Goal: Task Accomplishment & Management: Complete application form

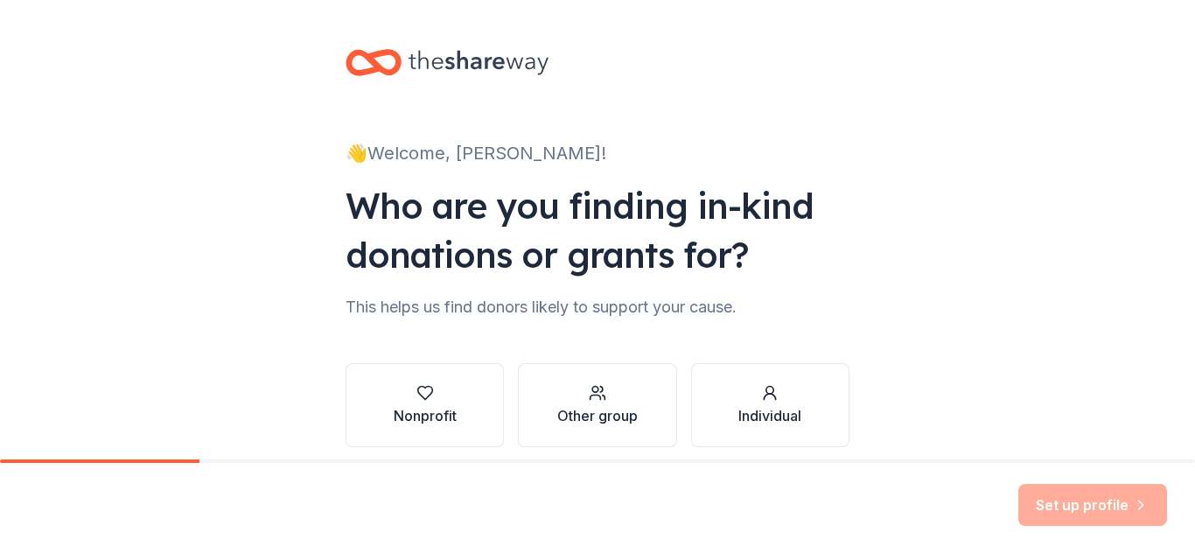
click at [647, 307] on div "This helps us find donors likely to support your cause." at bounding box center [598, 307] width 504 height 28
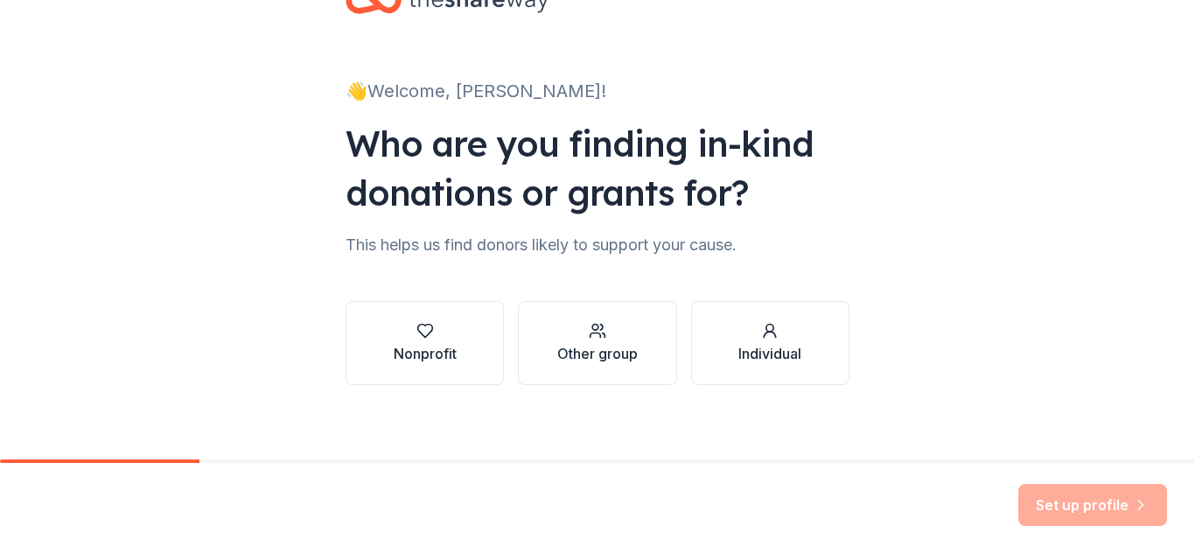
scroll to position [72, 0]
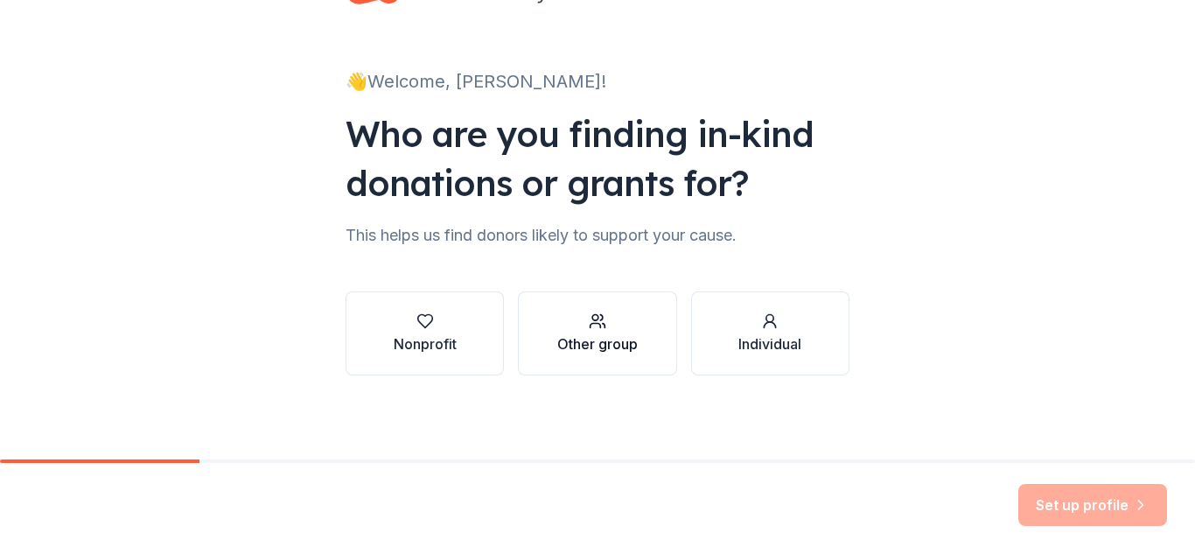
click at [586, 349] on div "Other group" at bounding box center [597, 343] width 81 height 21
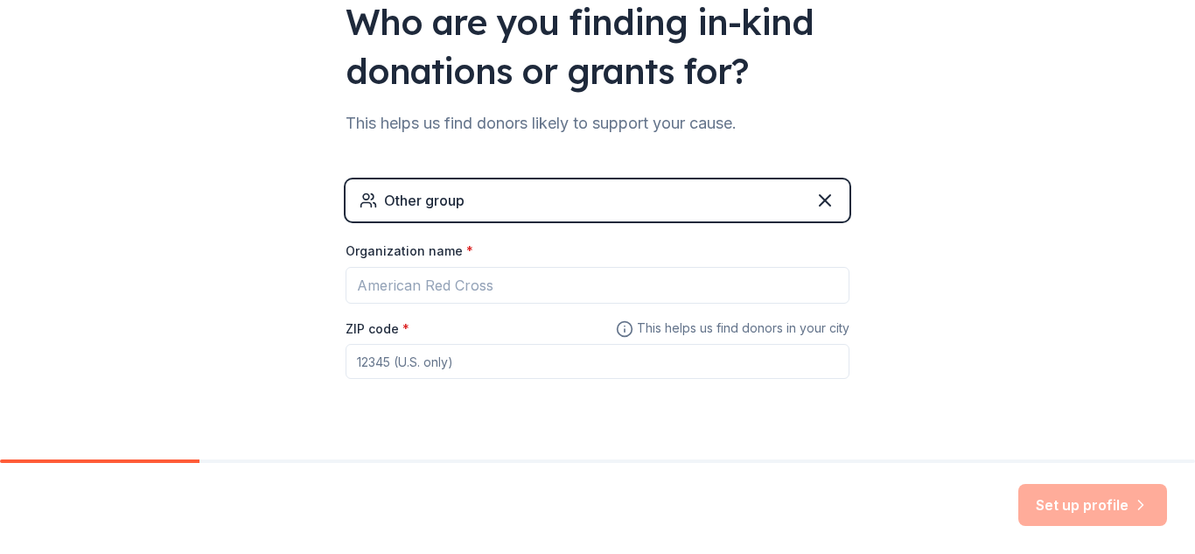
scroll to position [222, 0]
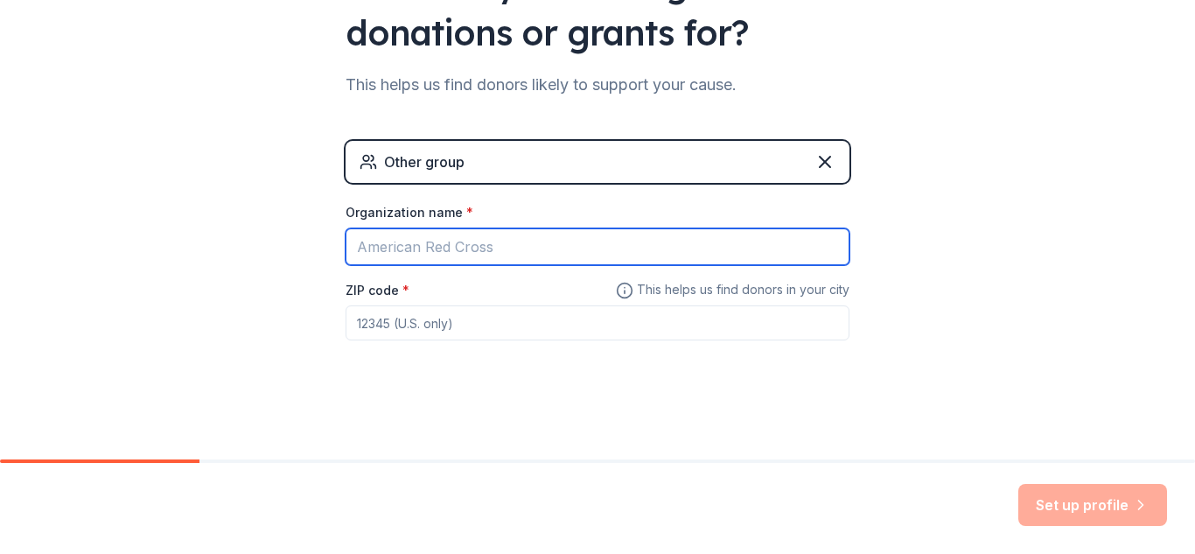
click at [551, 247] on input "Organization name *" at bounding box center [598, 246] width 504 height 37
type input "[GEOGRAPHIC_DATA]"
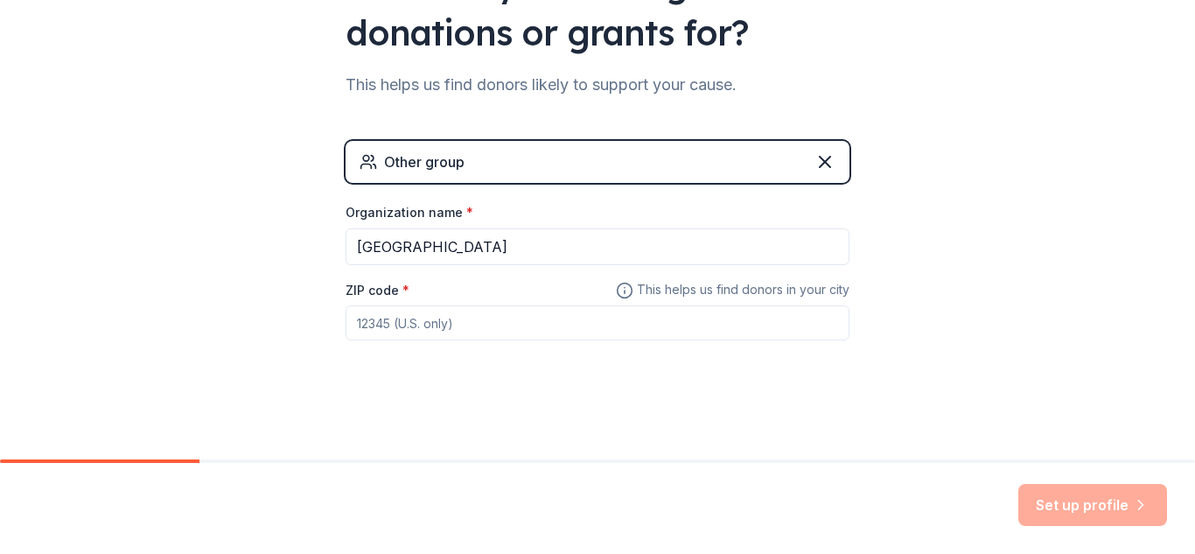
click at [432, 317] on input "ZIP code *" at bounding box center [598, 322] width 504 height 35
type input "78540"
click at [1088, 507] on button "Set up profile" at bounding box center [1093, 505] width 149 height 42
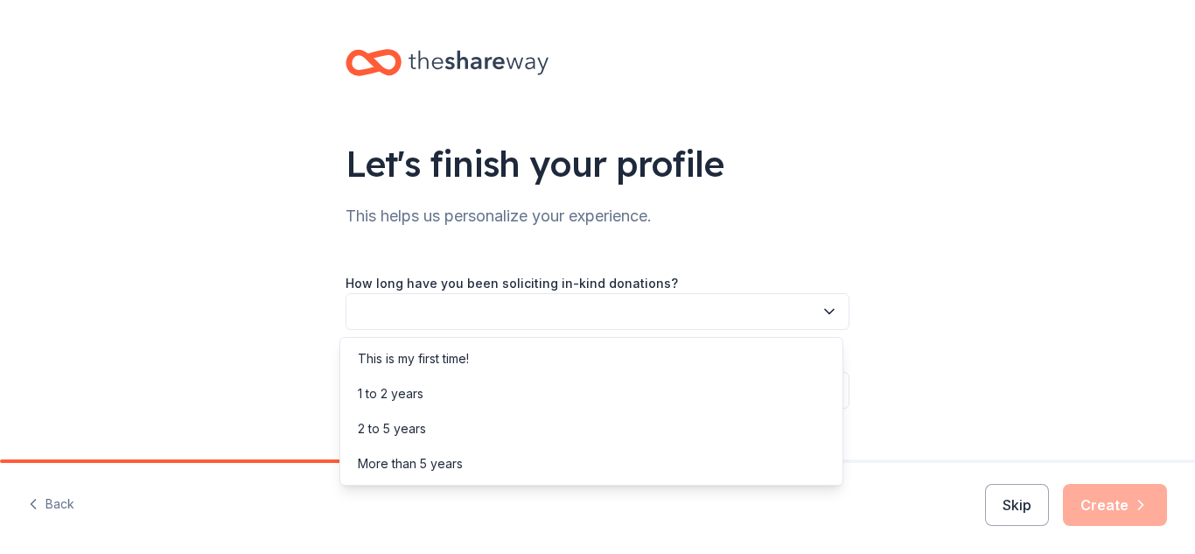
click at [656, 313] on button "button" at bounding box center [598, 311] width 504 height 37
click at [426, 391] on div "1 to 2 years" at bounding box center [591, 393] width 495 height 35
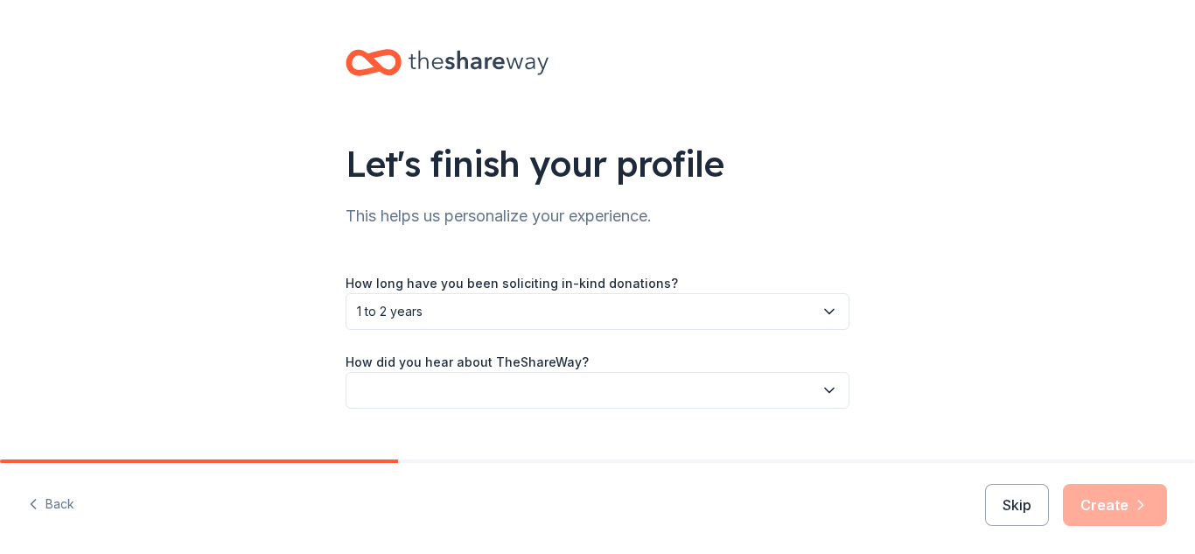
click at [656, 379] on button "button" at bounding box center [598, 390] width 504 height 37
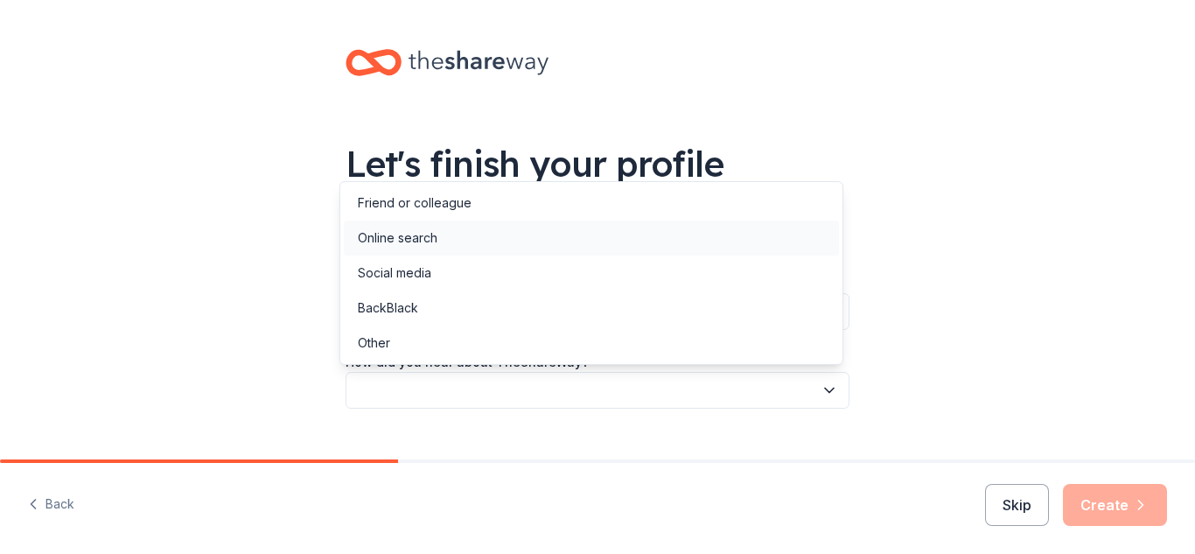
click at [447, 237] on div "Online search" at bounding box center [591, 238] width 495 height 35
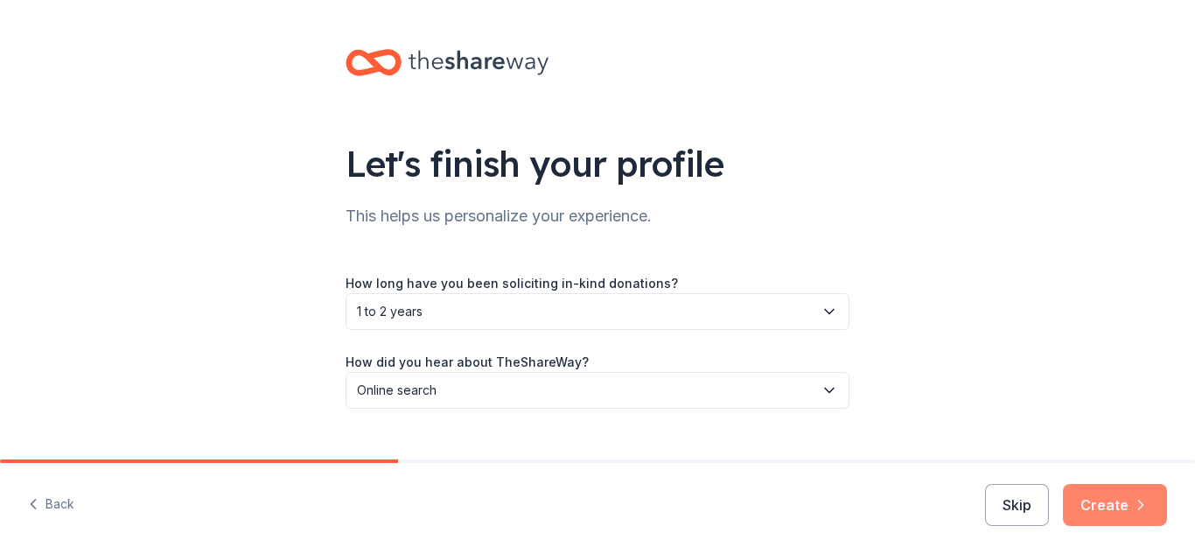
click at [1081, 501] on button "Create" at bounding box center [1115, 505] width 104 height 42
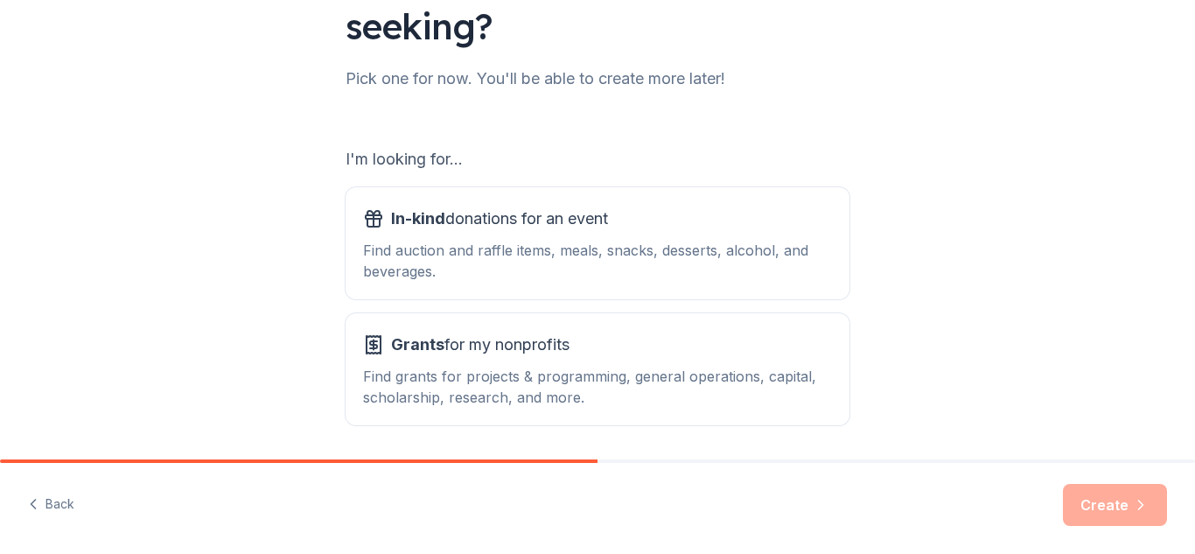
scroll to position [247, 0]
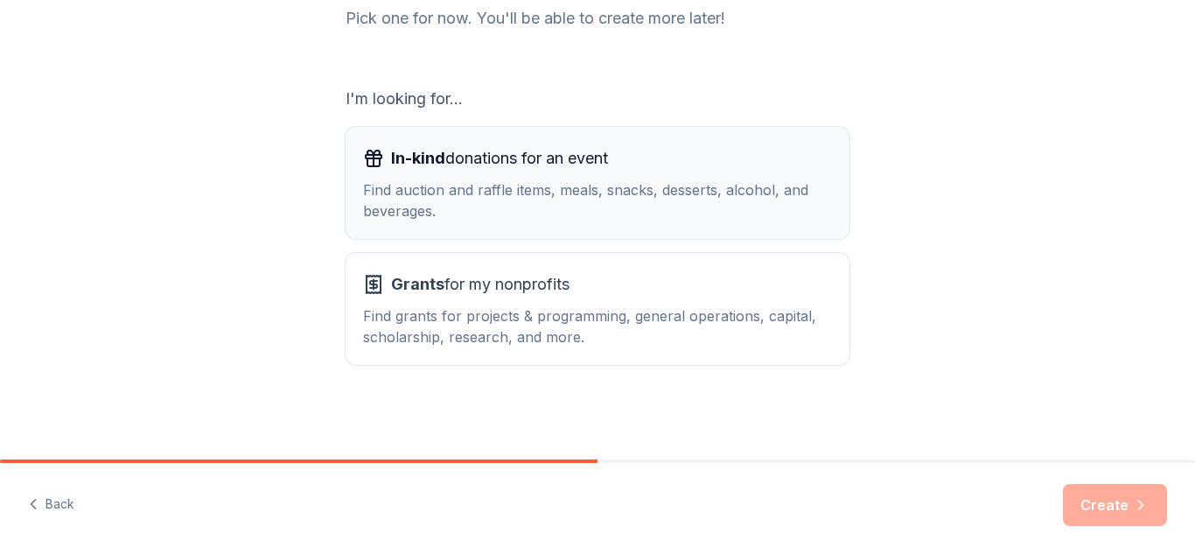
click at [655, 201] on div "Find auction and raffle items, meals, snacks, desserts, alcohol, and beverages." at bounding box center [597, 200] width 469 height 42
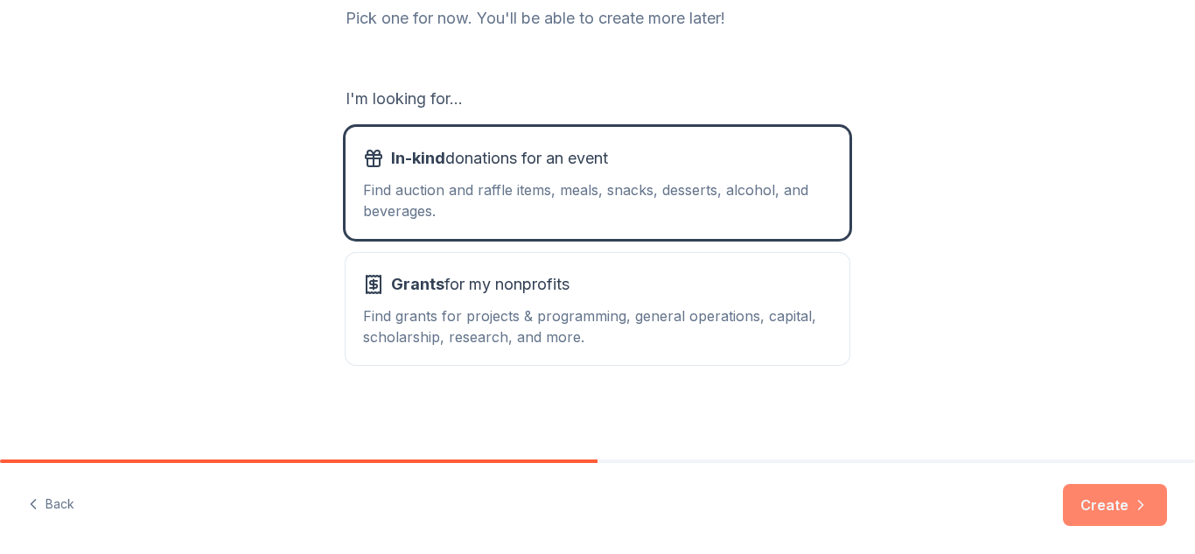
click at [1111, 513] on button "Create" at bounding box center [1115, 505] width 104 height 42
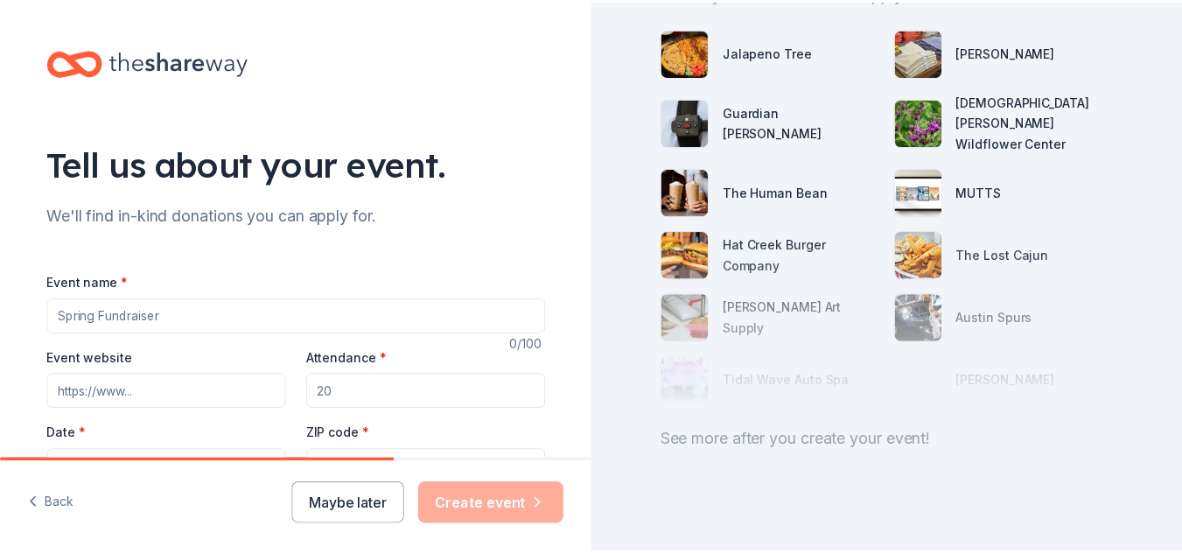
scroll to position [224, 0]
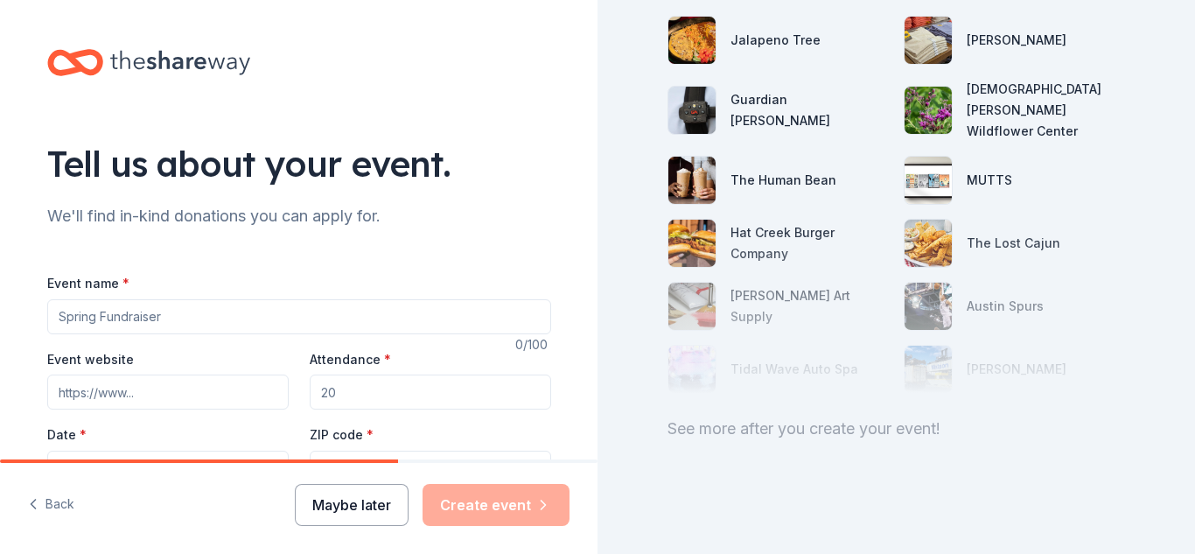
click at [378, 508] on button "Maybe later" at bounding box center [352, 505] width 114 height 42
click at [347, 505] on button "Maybe later" at bounding box center [352, 505] width 114 height 42
click at [347, 505] on div "Maybe later Create event" at bounding box center [432, 505] width 275 height 42
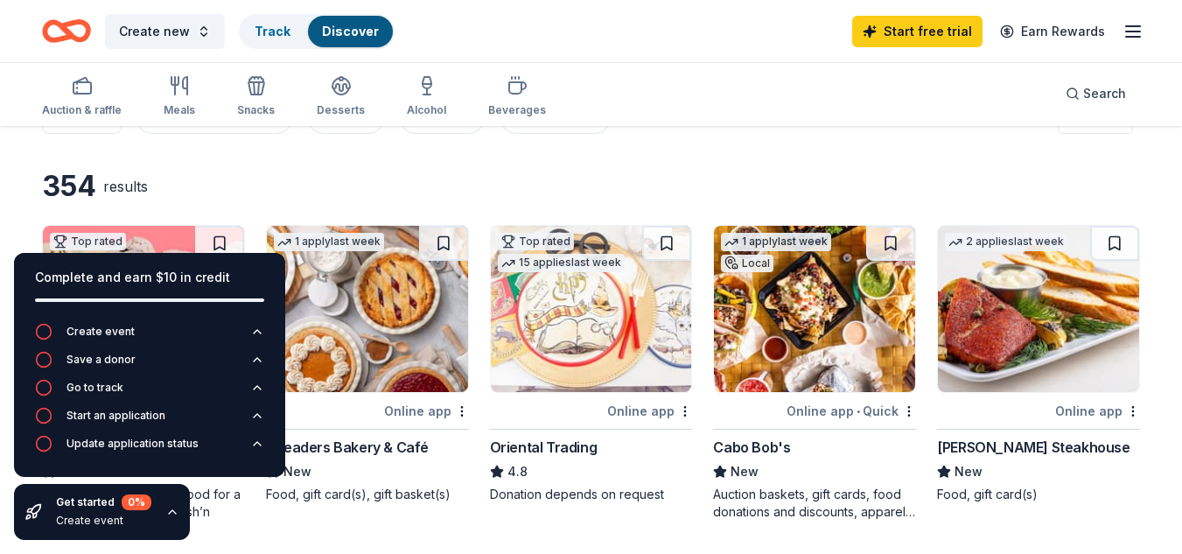
scroll to position [27, 0]
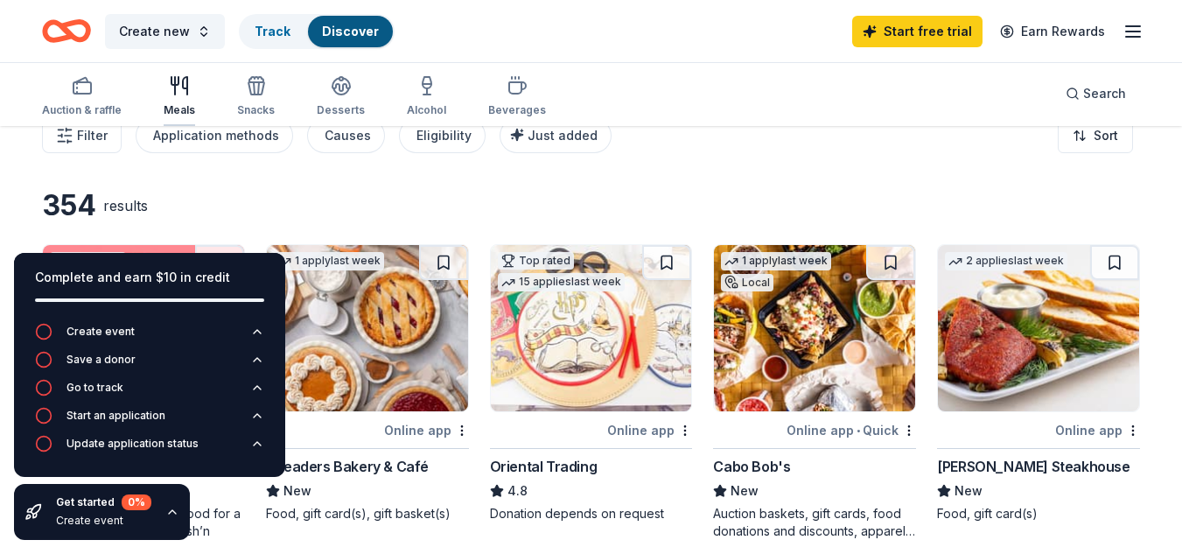
click at [175, 97] on div "Meals" at bounding box center [180, 96] width 32 height 42
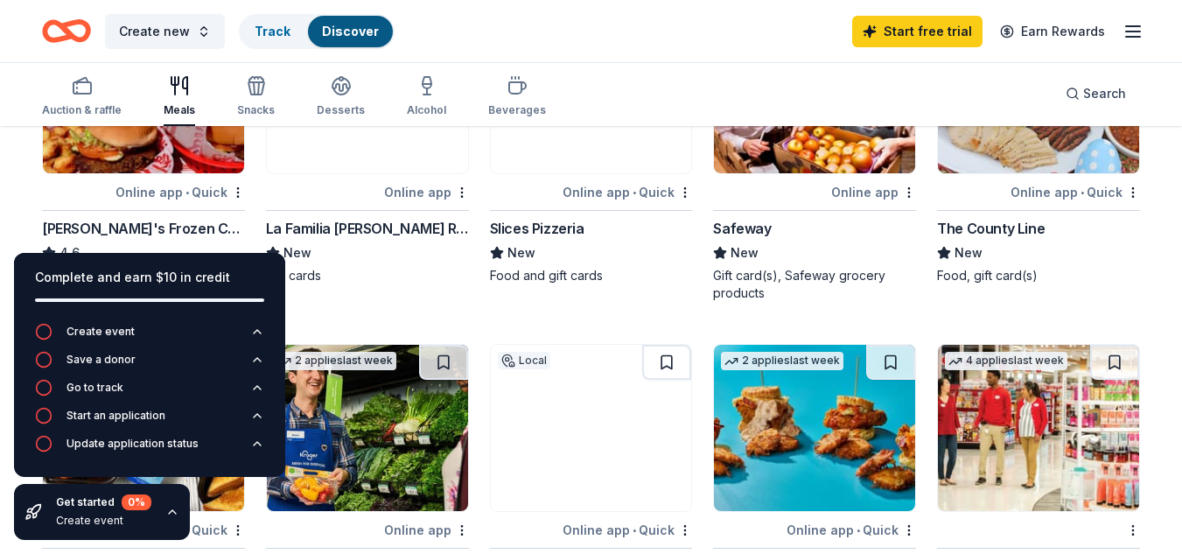
scroll to position [611, 0]
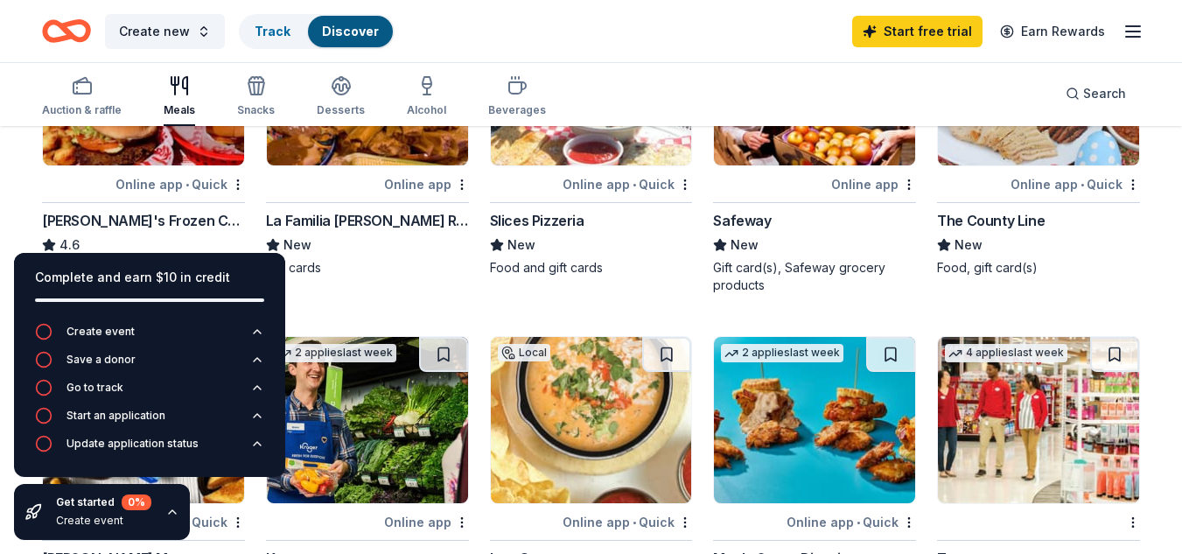
click at [172, 511] on icon "button" at bounding box center [172, 512] width 7 height 4
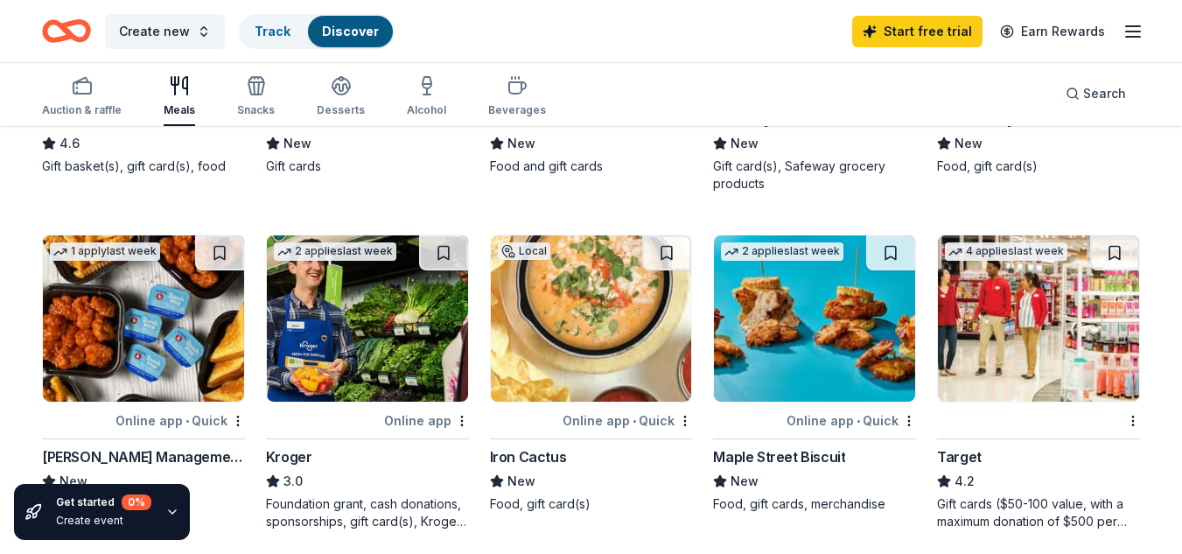
scroll to position [739, 0]
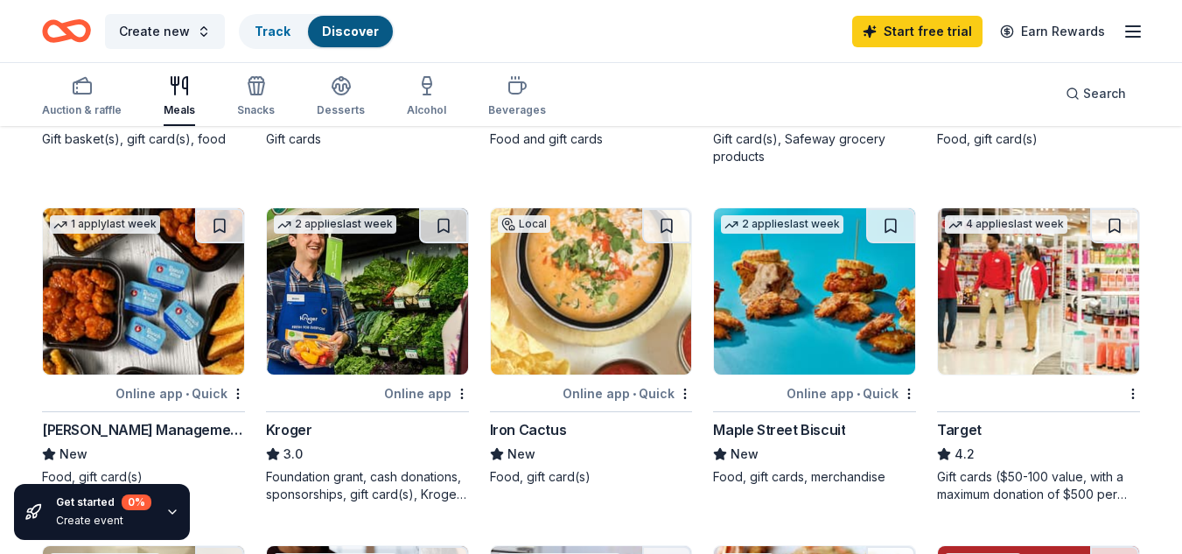
click at [1028, 343] on img at bounding box center [1038, 291] width 201 height 166
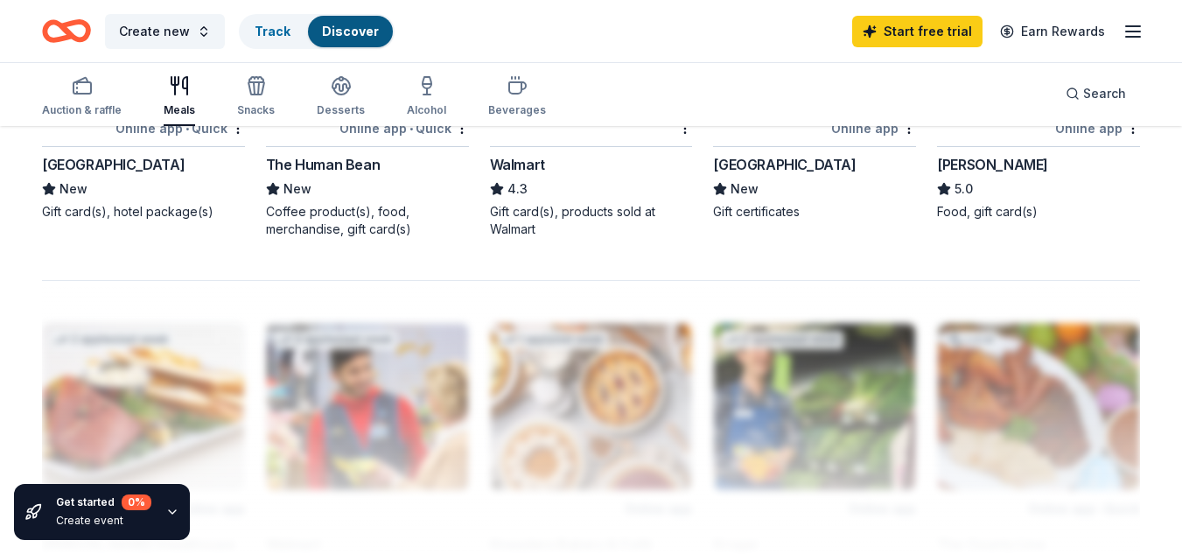
scroll to position [1389, 0]
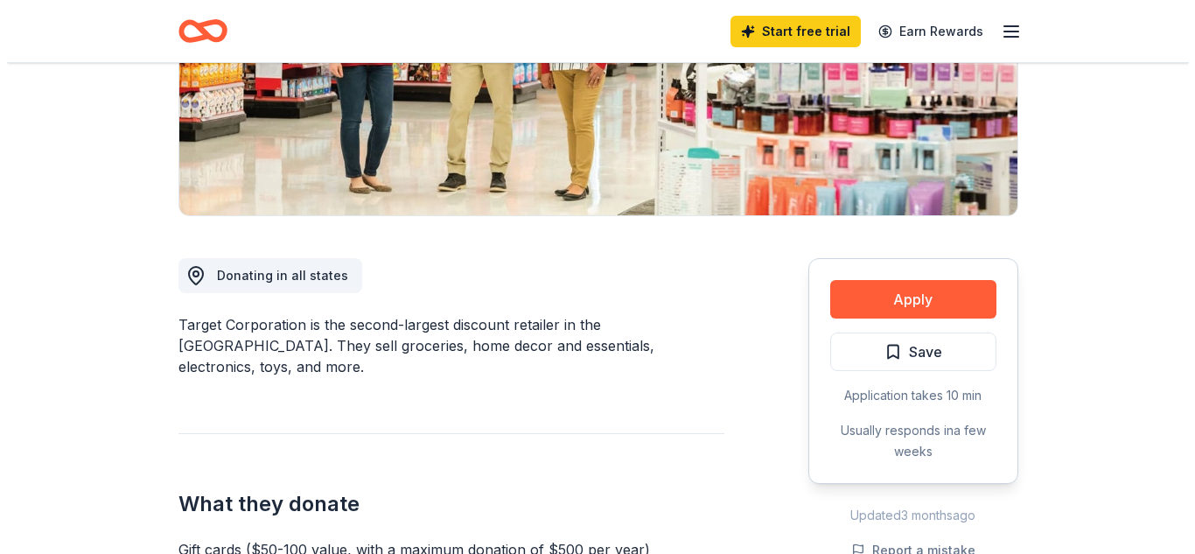
scroll to position [378, 0]
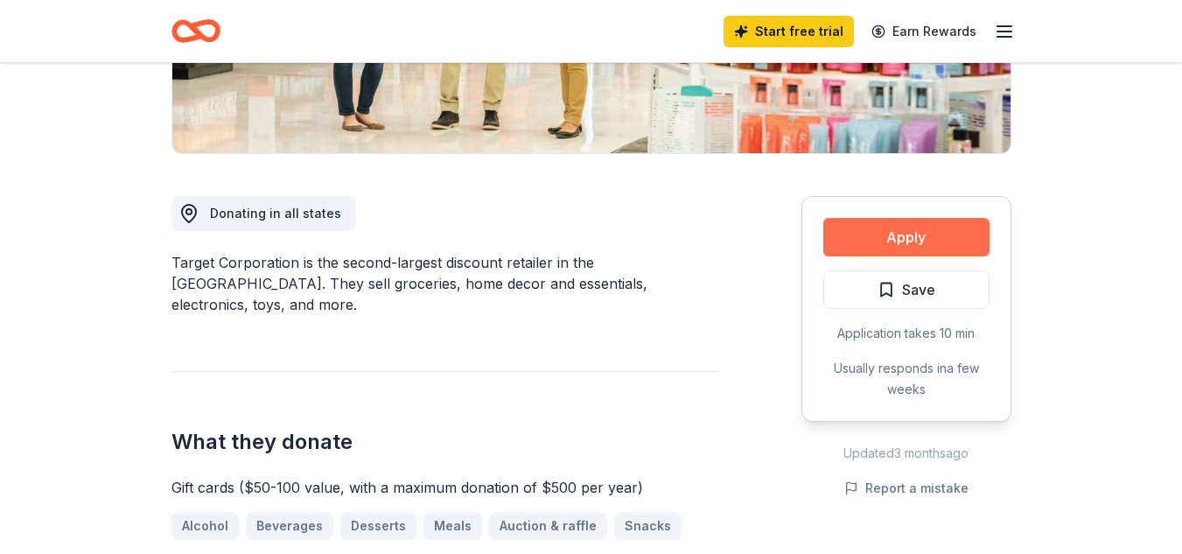
click at [910, 238] on button "Apply" at bounding box center [907, 237] width 166 height 39
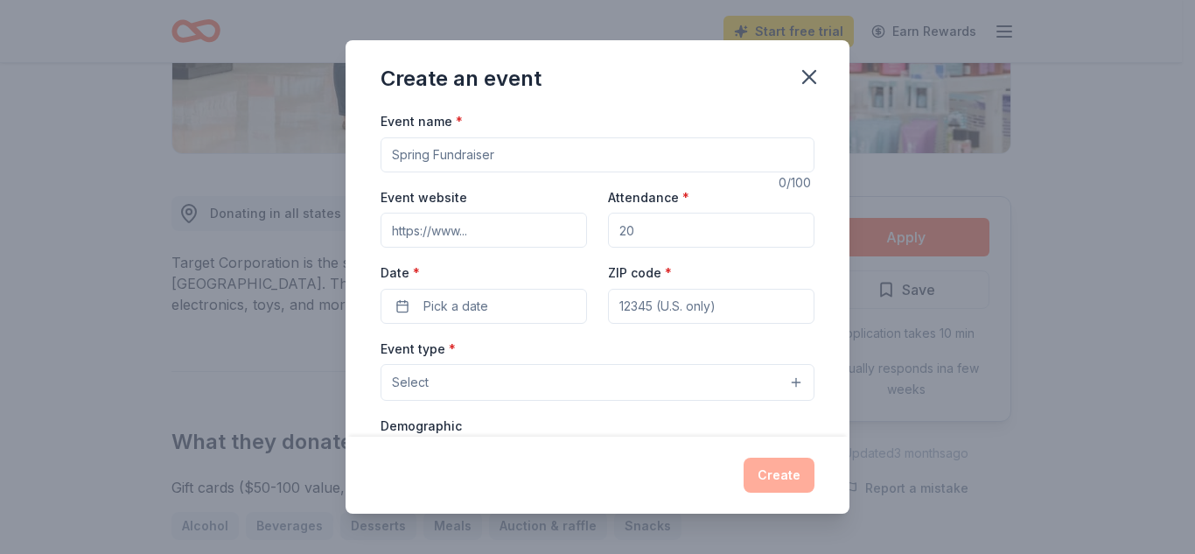
click at [554, 151] on input "Event name *" at bounding box center [598, 154] width 434 height 35
type input "Oak Hill Terrace Elemntary"
click at [633, 241] on input "Attendance *" at bounding box center [711, 230] width 207 height 35
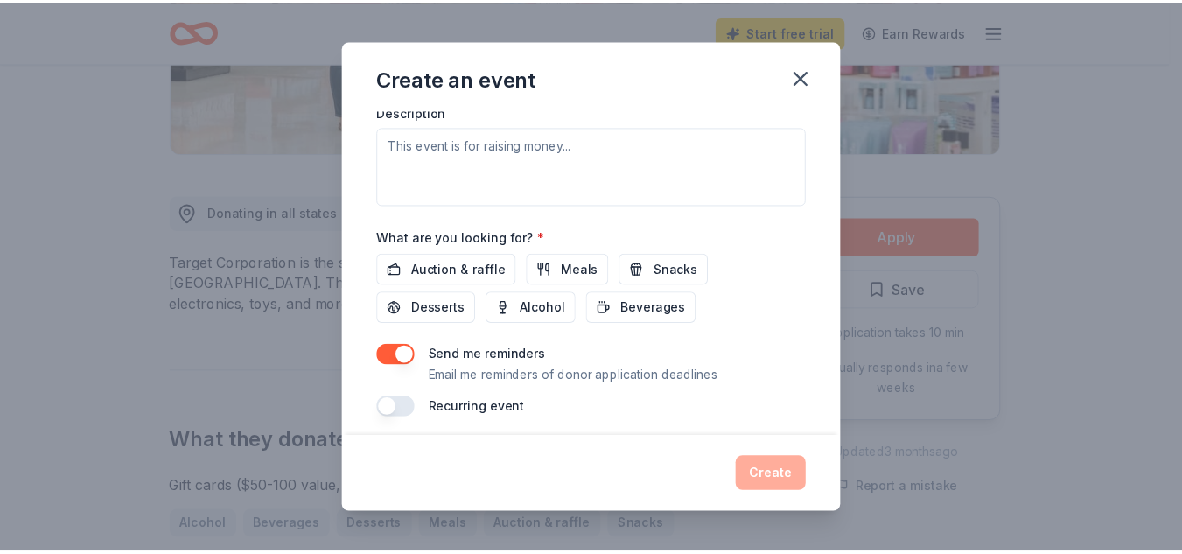
scroll to position [510, 0]
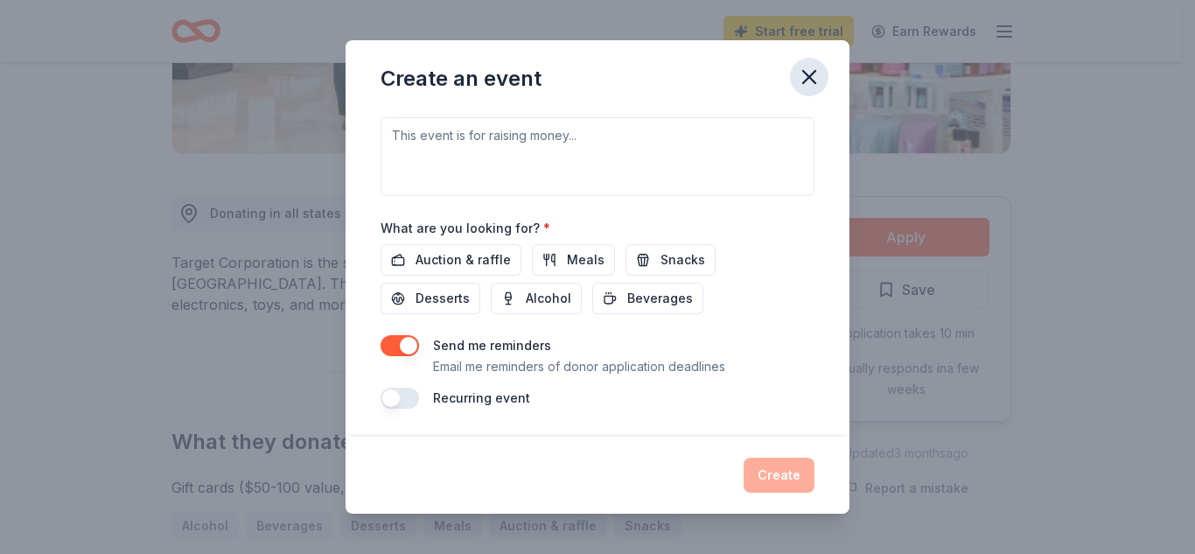
click at [807, 79] on icon "button" at bounding box center [809, 77] width 12 height 12
